Goal: Find specific page/section: Find specific page/section

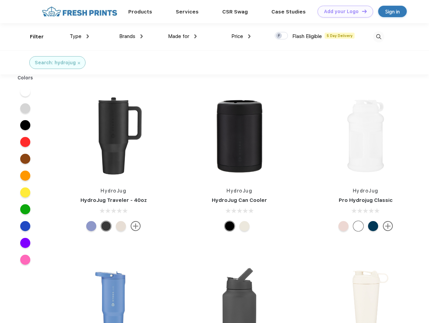
click at [343, 11] on link "Add your Logo Design Tool" at bounding box center [345, 12] width 56 height 12
click at [0, 0] on div "Design Tool" at bounding box center [0, 0] width 0 height 0
click at [361, 11] on link "Add your Logo Design Tool" at bounding box center [345, 12] width 56 height 12
click at [32, 37] on div "Filter" at bounding box center [37, 37] width 14 height 8
click at [79, 36] on span "Type" at bounding box center [76, 36] width 12 height 6
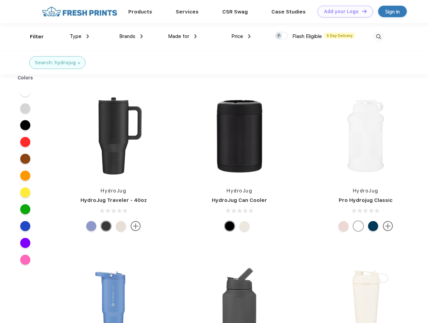
click at [131, 36] on span "Brands" at bounding box center [127, 36] width 16 height 6
click at [182, 36] on span "Made for" at bounding box center [178, 36] width 21 height 6
click at [241, 36] on span "Price" at bounding box center [237, 36] width 12 height 6
click at [281, 36] on div at bounding box center [281, 35] width 13 height 7
click at [279, 36] on input "checkbox" at bounding box center [277, 34] width 4 height 4
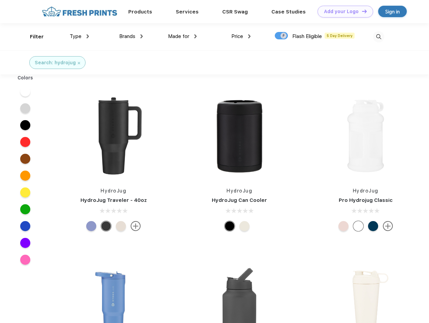
click at [378, 37] on img at bounding box center [378, 36] width 11 height 11
